Goal: Task Accomplishment & Management: Complete application form

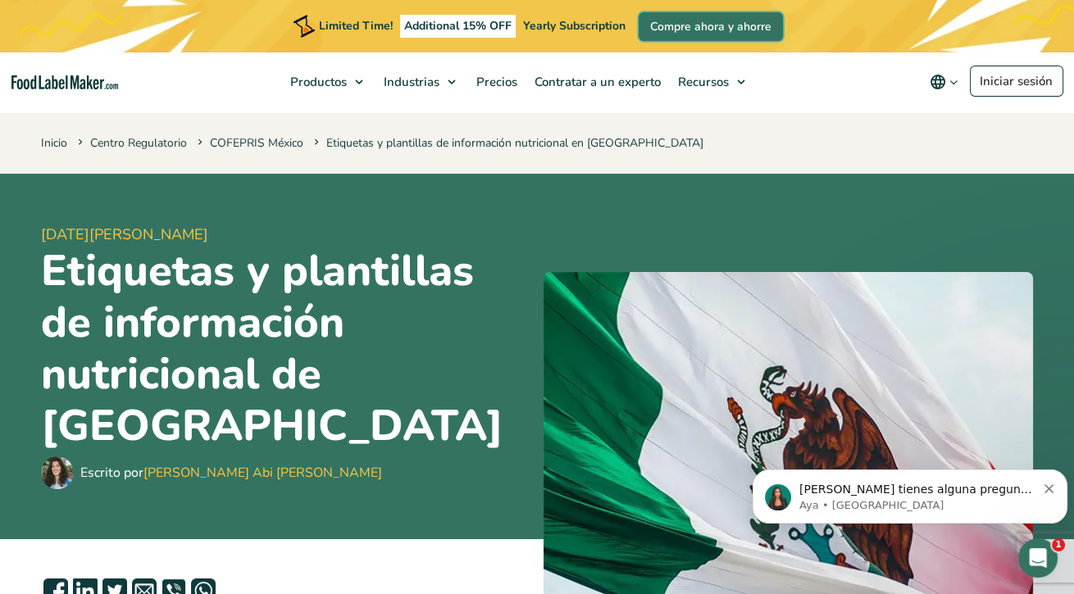
click at [721, 34] on link "Compre ahora y ahorre" at bounding box center [711, 26] width 144 height 29
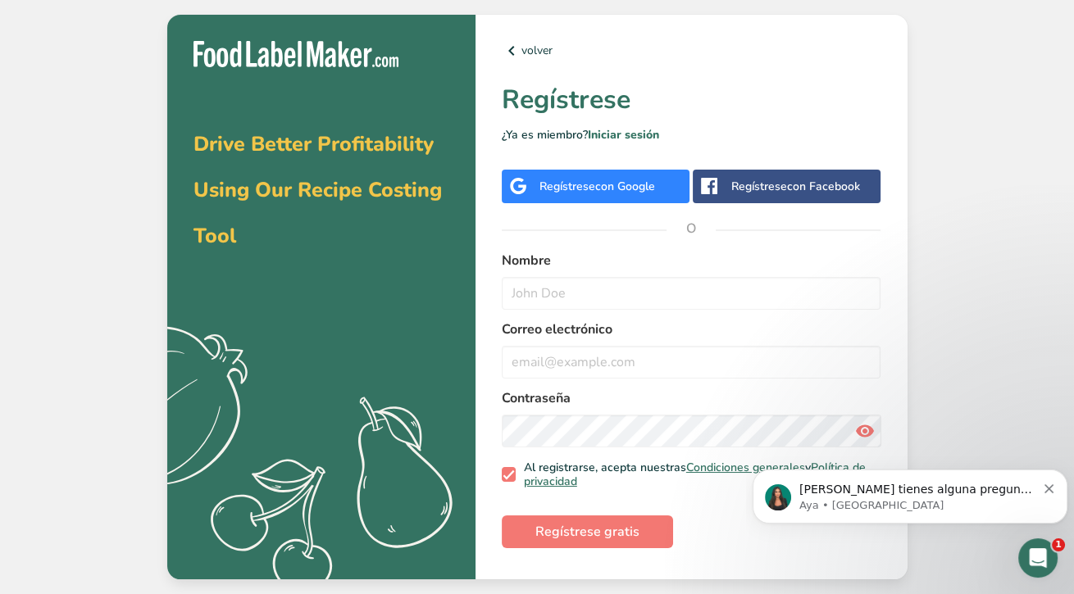
scroll to position [79, 0]
click at [663, 277] on input "text" at bounding box center [692, 293] width 380 height 33
type input "d"
type input "Dariana"
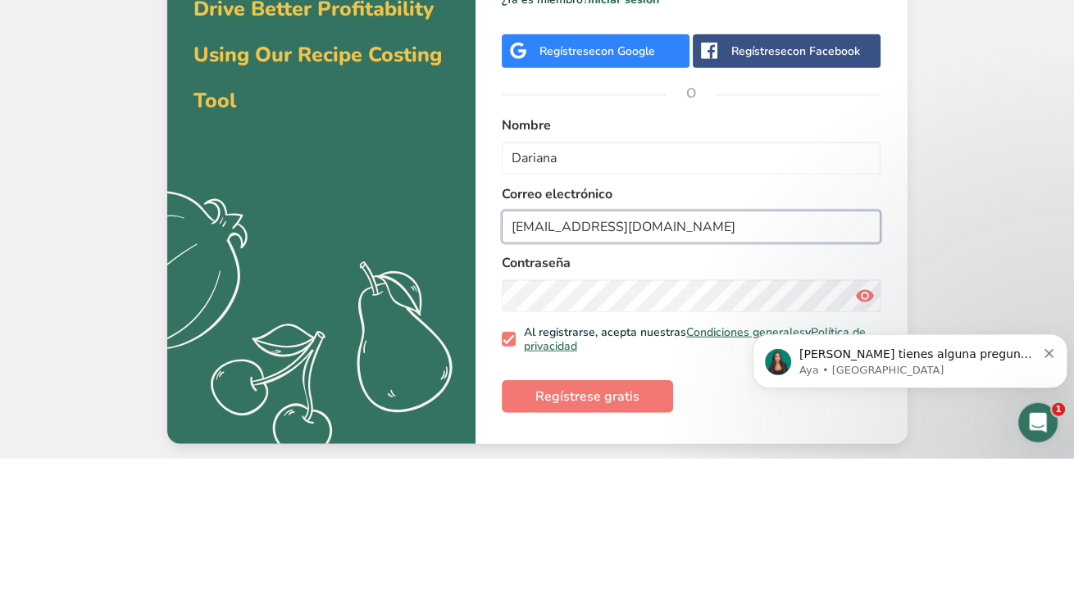
scroll to position [78, 0]
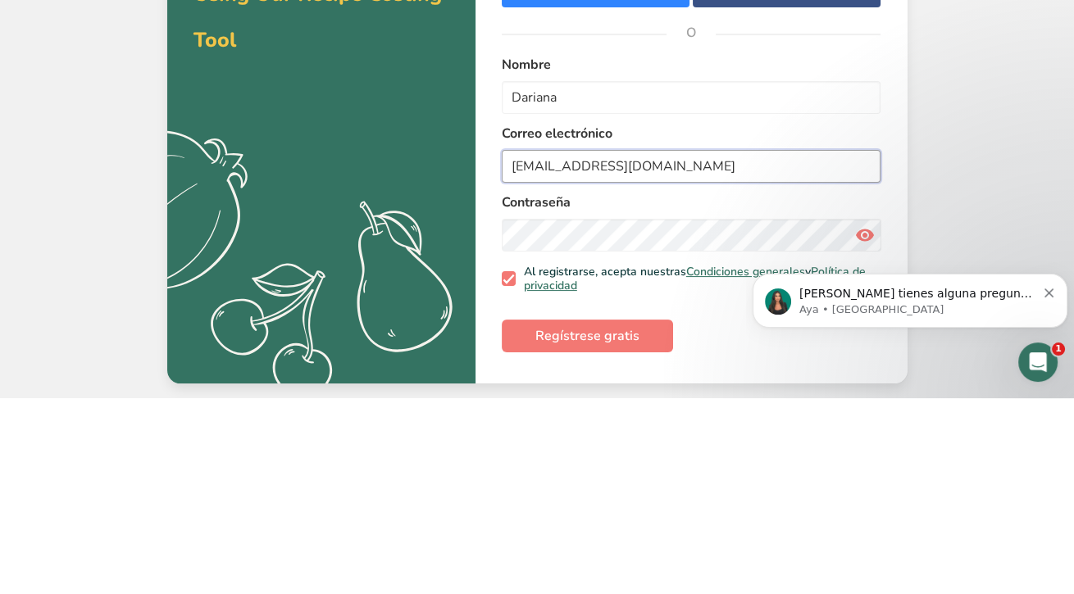
type input "[EMAIL_ADDRESS][DOMAIN_NAME]"
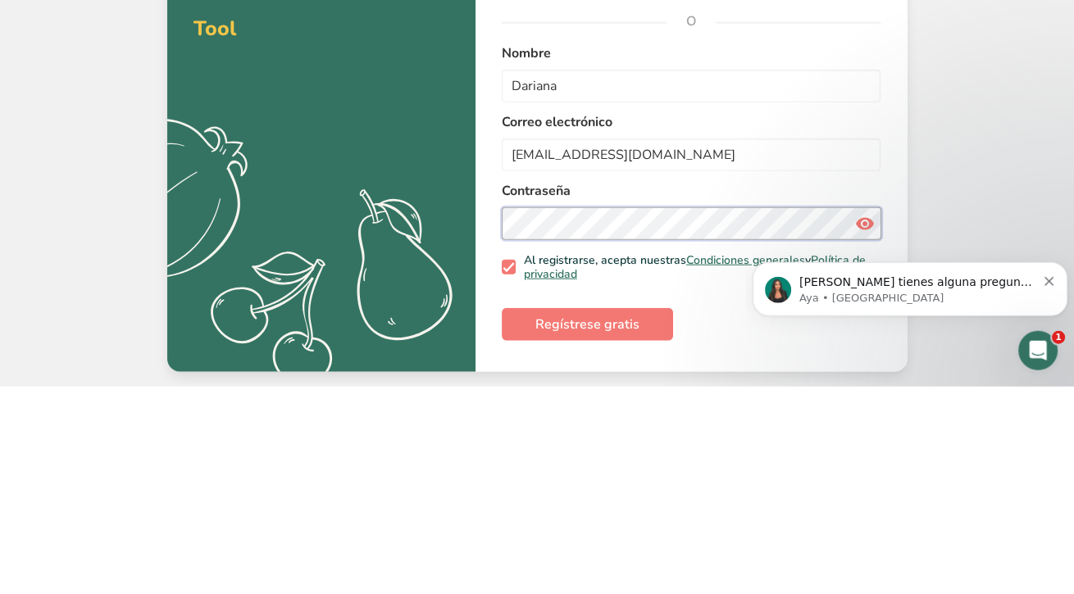
scroll to position [79, 0]
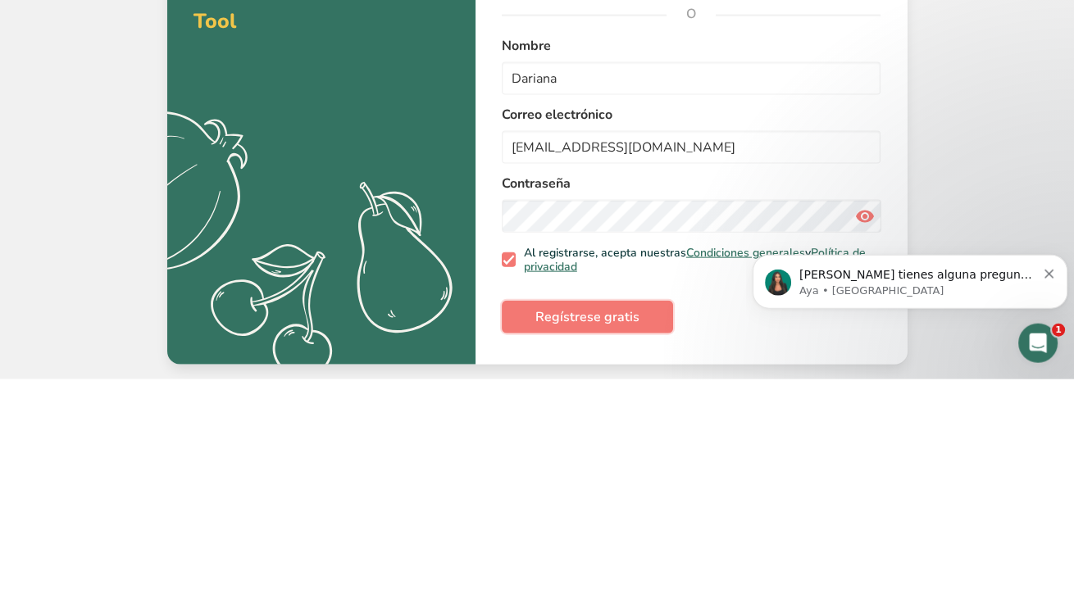
click at [638, 516] on button "Regístrese gratis" at bounding box center [587, 532] width 171 height 33
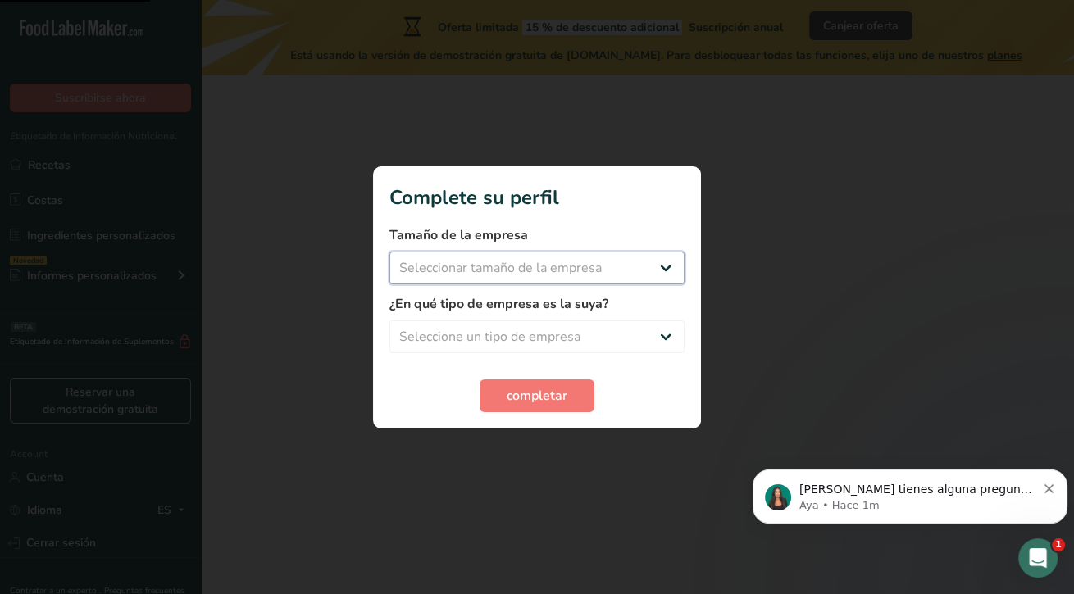
click at [516, 277] on select "Seleccionar tamaño de la empresa Menos de 10 empleados De 10 a 50 empleados De …" at bounding box center [536, 268] width 295 height 33
select select "1"
click at [389, 252] on select "Seleccionar tamaño de la empresa Menos de 10 empleados De 10 a 50 empleados De …" at bounding box center [536, 268] width 295 height 33
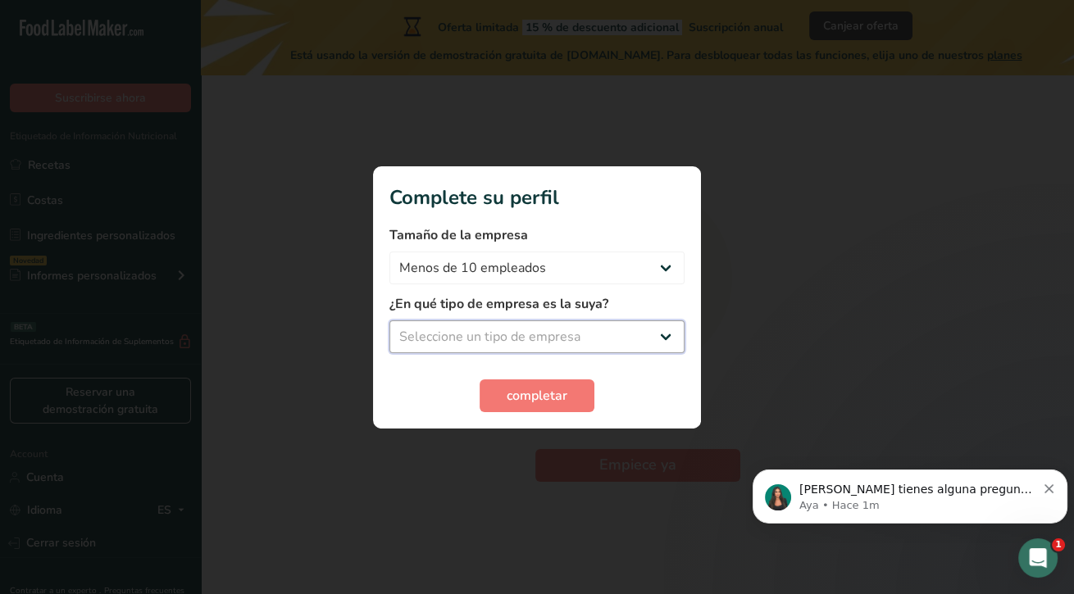
click at [526, 341] on select "Seleccione un tipo de empresa Fabricante de alimentos envasados Restaurante y c…" at bounding box center [536, 337] width 295 height 33
select select "1"
click at [389, 321] on select "Seleccione un tipo de empresa Fabricante de alimentos envasados Restaurante y c…" at bounding box center [536, 337] width 295 height 33
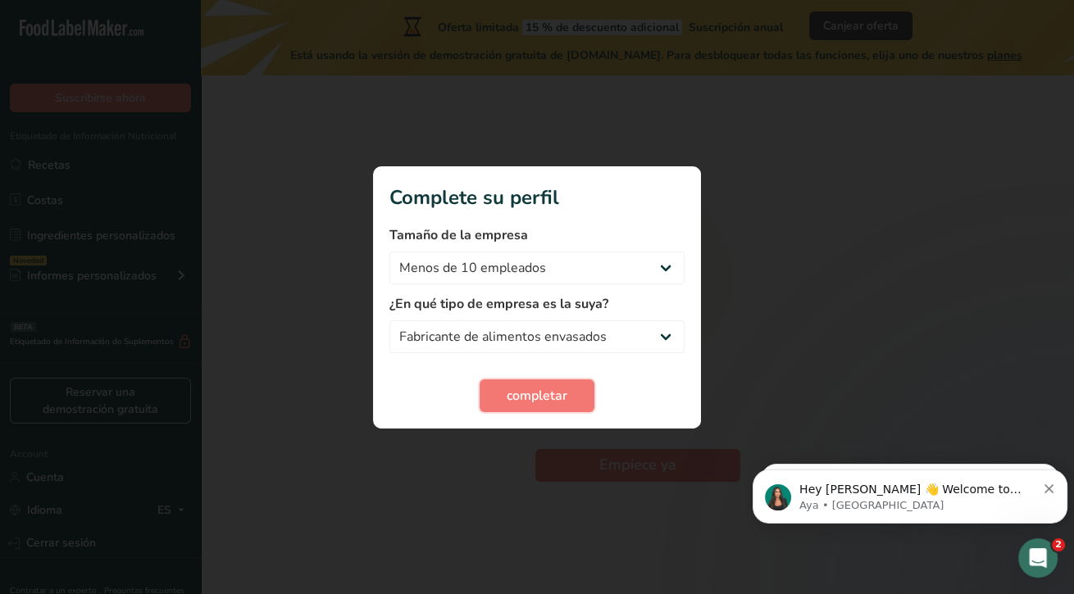
click at [571, 403] on button "completar" at bounding box center [537, 396] width 115 height 33
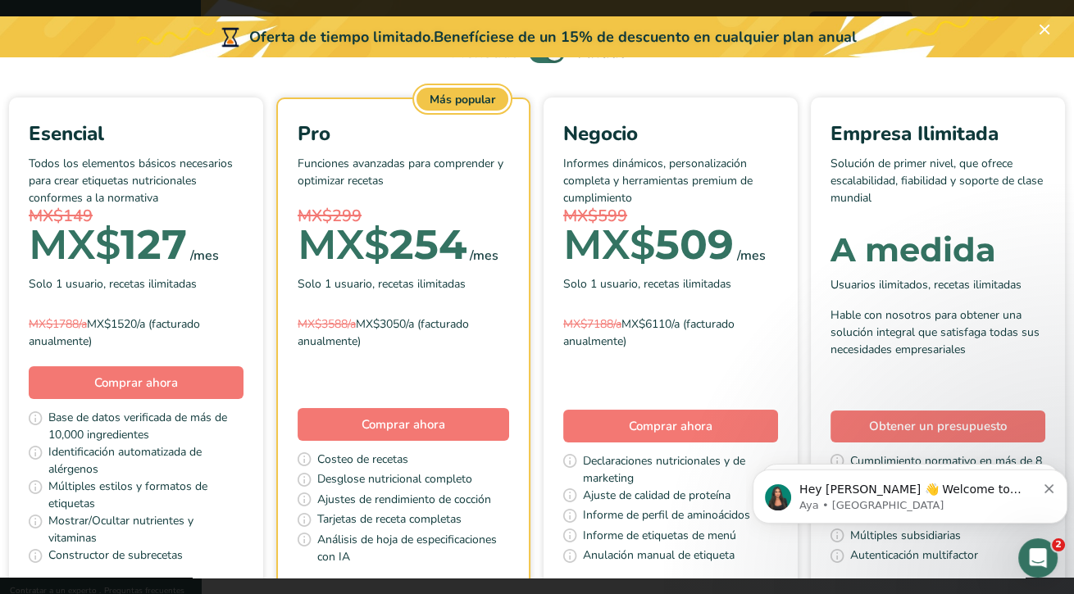
scroll to position [98, 0]
